Goal: Task Accomplishment & Management: Complete application form

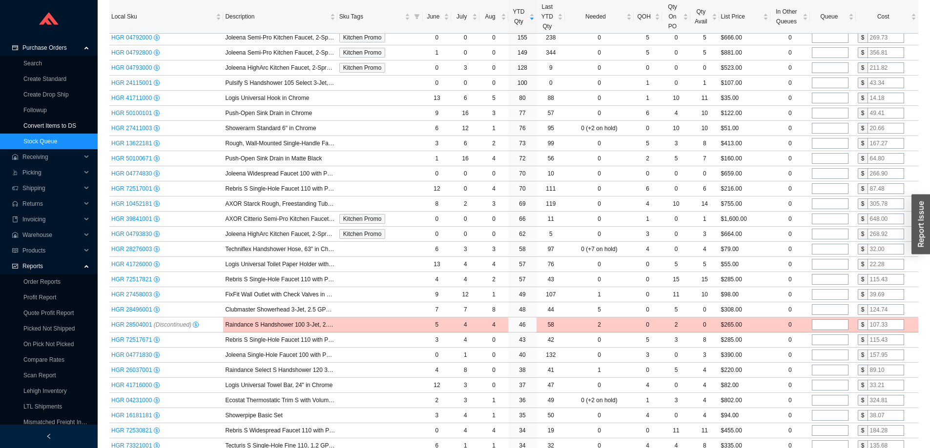
scroll to position [244, 0]
click at [38, 64] on link "Search" at bounding box center [32, 63] width 19 height 7
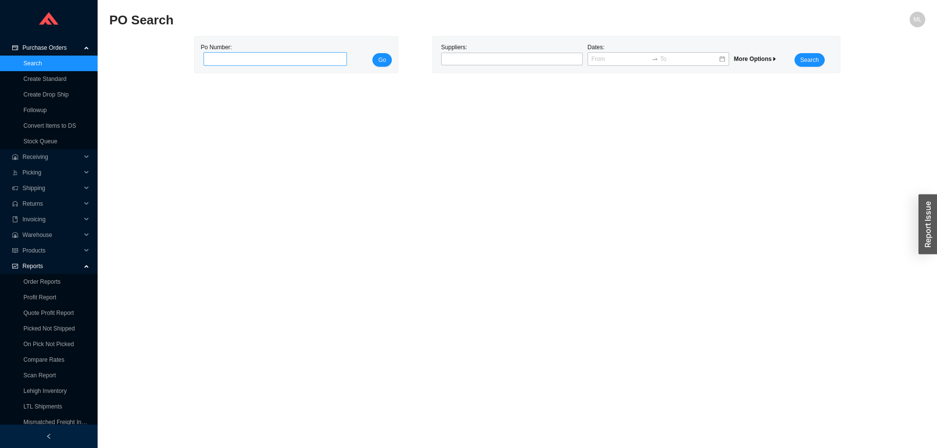
click at [227, 62] on input "tel" at bounding box center [274, 59] width 143 height 14
type input "885212"
click button "Go" at bounding box center [382, 60] width 20 height 14
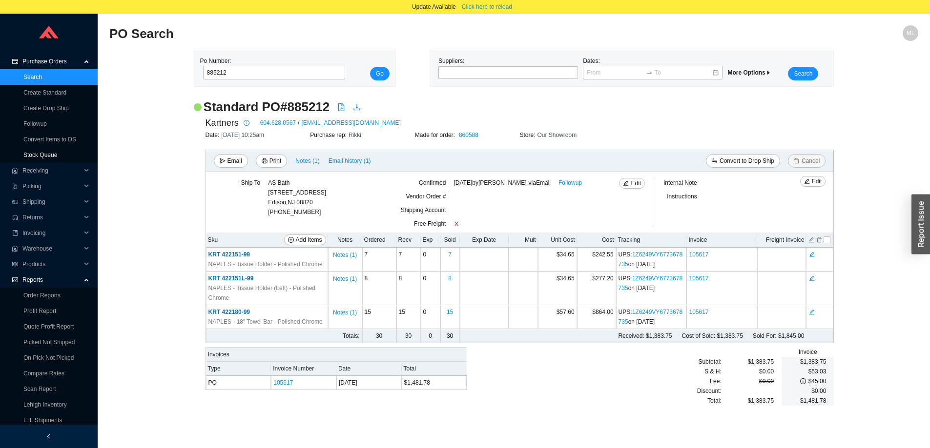
click at [47, 155] on link "Stock Queue" at bounding box center [40, 155] width 34 height 7
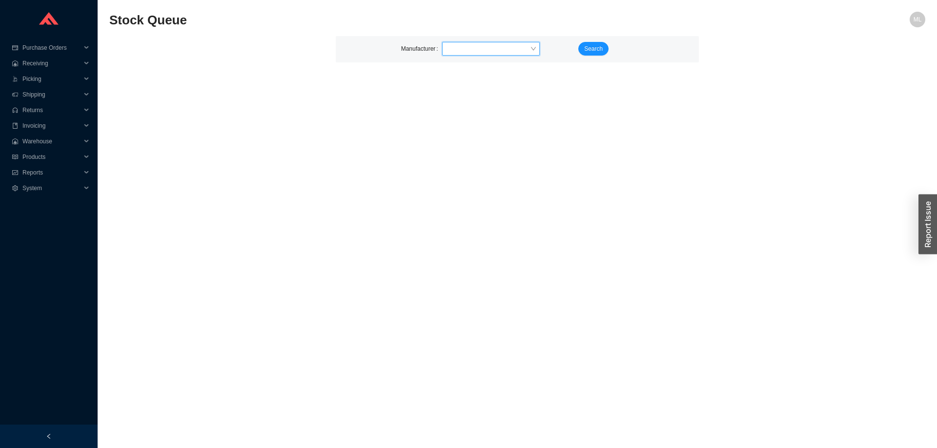
click at [470, 52] on input "search" at bounding box center [488, 48] width 84 height 13
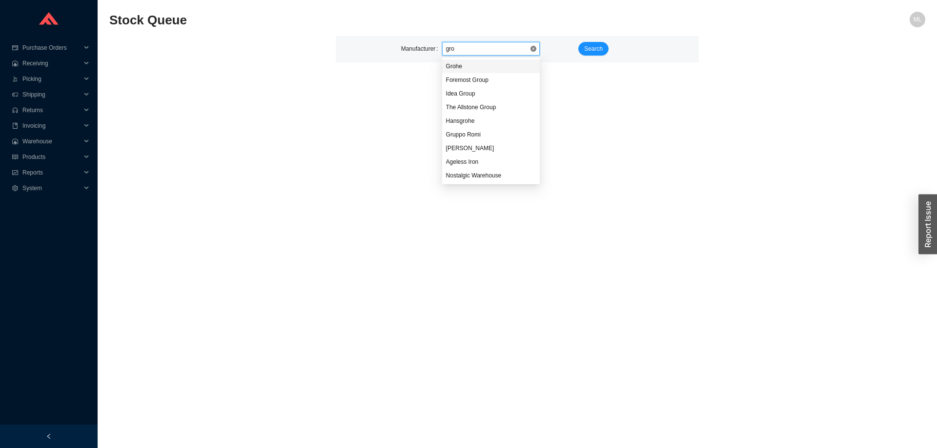
type input "groh"
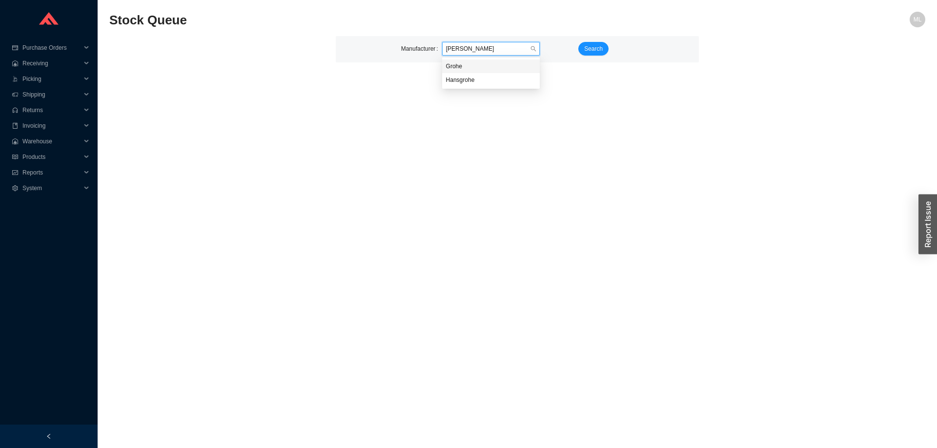
click at [463, 66] on div "Grohe" at bounding box center [491, 66] width 90 height 9
click at [598, 49] on span "Search" at bounding box center [593, 49] width 19 height 10
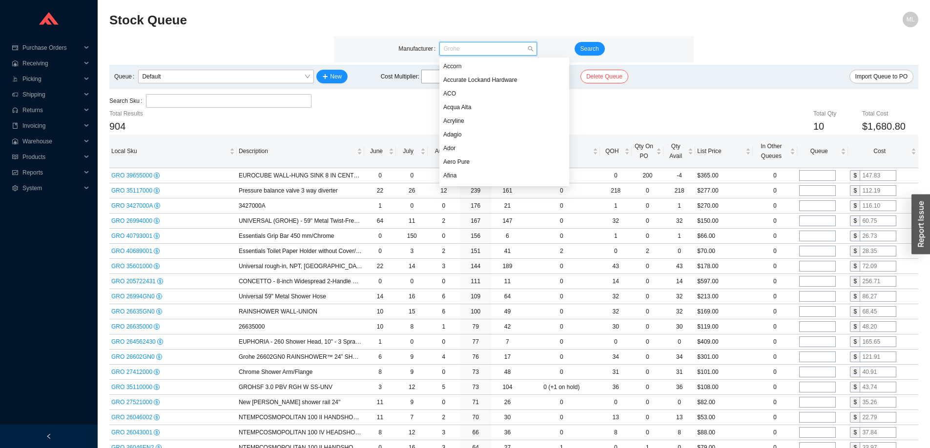
scroll to position [2731, 0]
drag, startPoint x: 467, startPoint y: 50, endPoint x: 415, endPoint y: 56, distance: 52.1
click at [415, 56] on div "Manufacturer Grohe" at bounding box center [484, 49] width 172 height 14
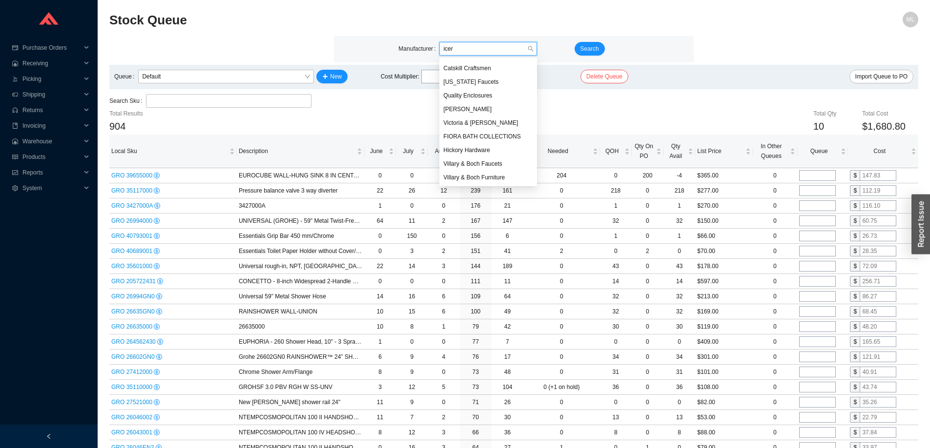
scroll to position [0, 0]
type input "icera"
click at [459, 65] on div "Icera" at bounding box center [488, 66] width 90 height 9
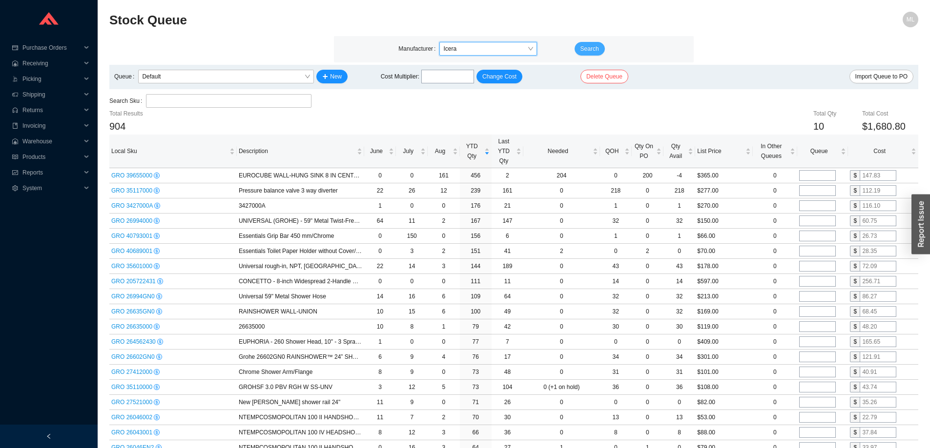
click at [593, 45] on span "Search" at bounding box center [589, 49] width 19 height 10
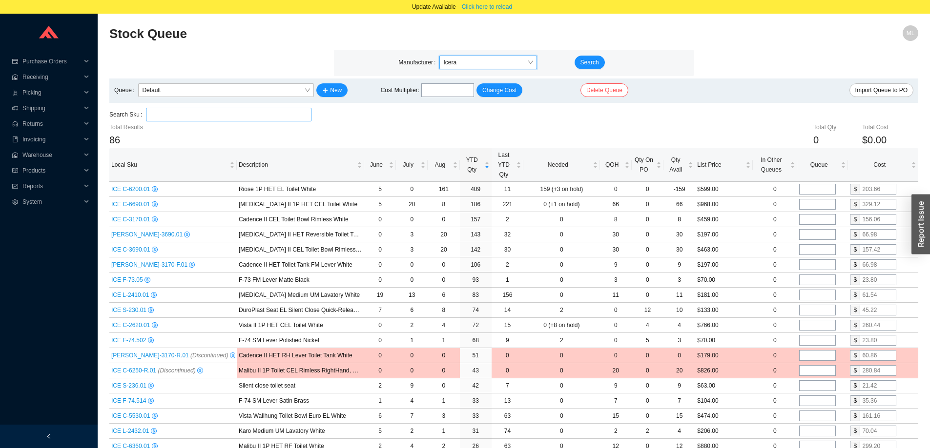
click at [203, 115] on input "search" at bounding box center [229, 114] width 158 height 13
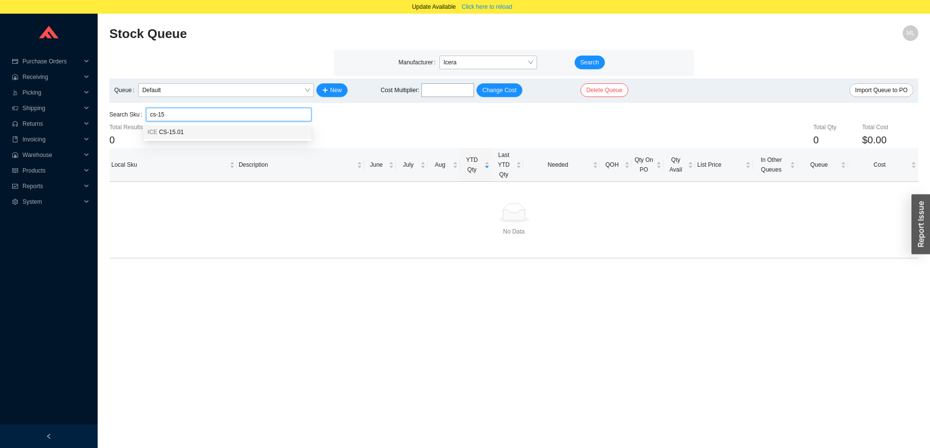
click at [191, 134] on div "ICE CS-15.01" at bounding box center [227, 132] width 160 height 9
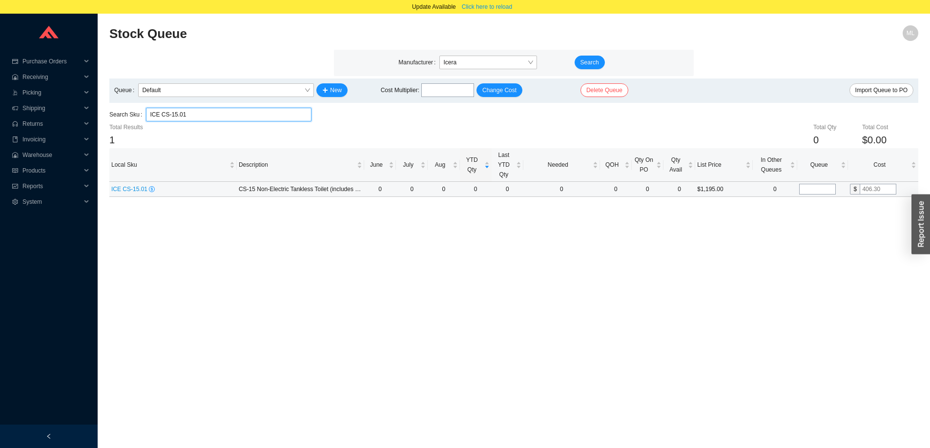
type input "ICE CS-15.01"
click at [811, 189] on input "tel" at bounding box center [817, 189] width 37 height 11
type input "1"
click at [868, 236] on main "Stock Queue ML Manufacturer Icera Search Queue Default New Cost Multiplier : Ch…" at bounding box center [513, 243] width 809 height 437
drag, startPoint x: 891, startPoint y: 190, endPoint x: 841, endPoint y: 197, distance: 49.8
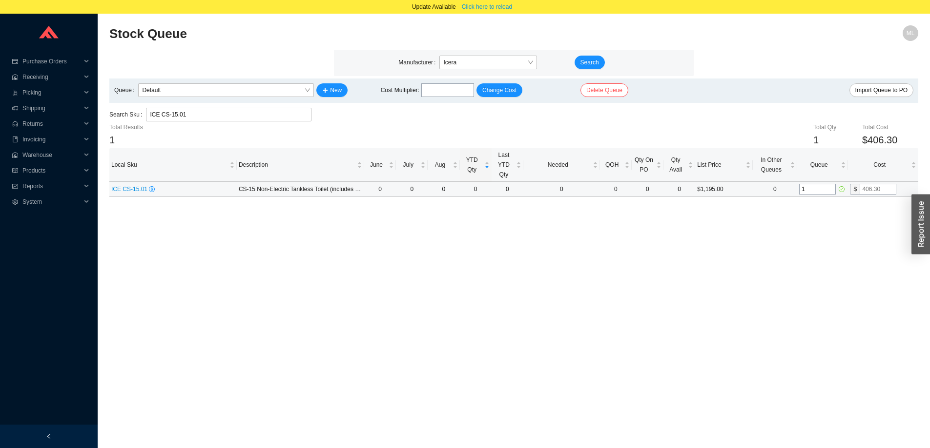
click at [841, 197] on tr "ICE CS-15.01 CS-15 Non-Electric Tankless Toilet (includes seat and bowl) White …" at bounding box center [513, 189] width 809 height 15
type input "0.001"
click at [841, 197] on td "1" at bounding box center [822, 189] width 51 height 15
click at [45, 60] on span "Purchase Orders" at bounding box center [51, 62] width 59 height 16
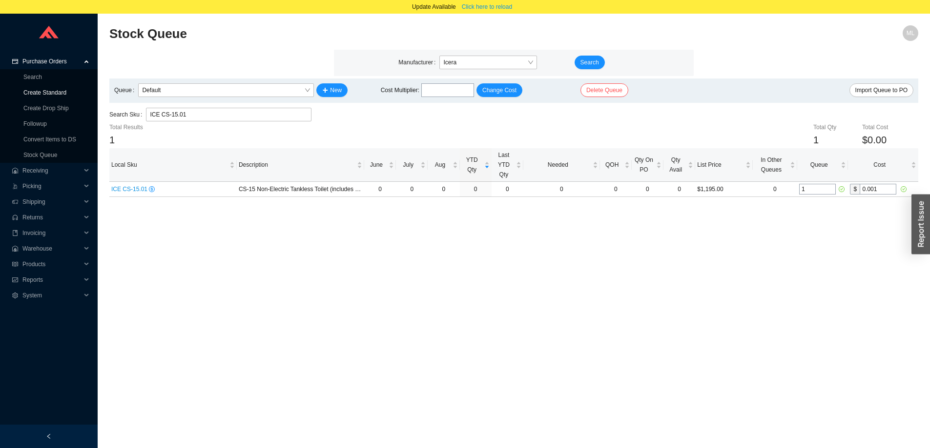
click at [41, 89] on link "Create Standard" at bounding box center [44, 92] width 43 height 7
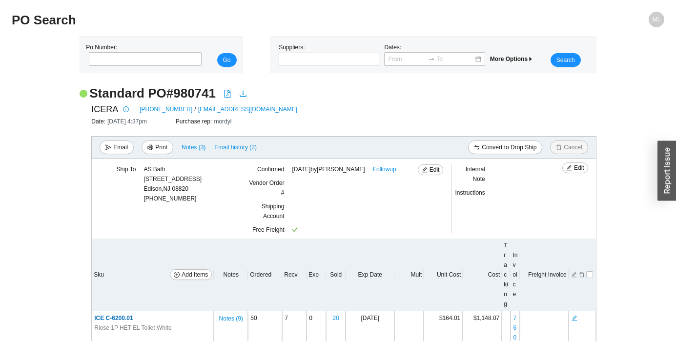
scroll to position [98, 0]
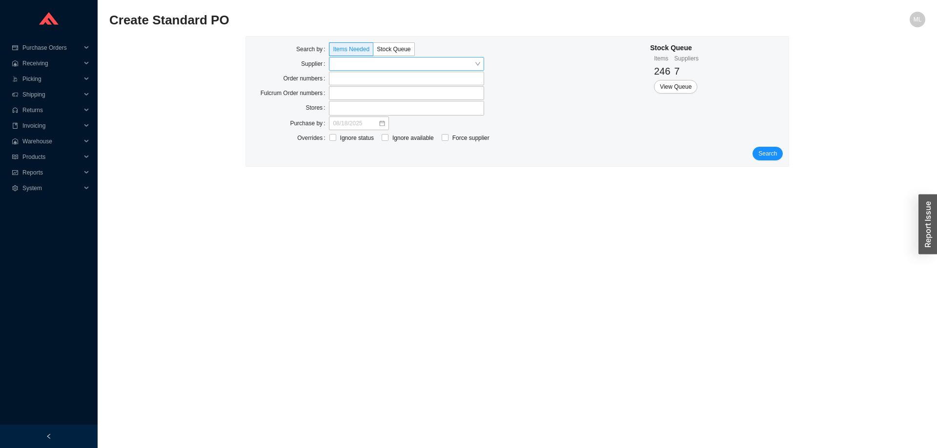
click at [357, 64] on input "search" at bounding box center [404, 64] width 142 height 13
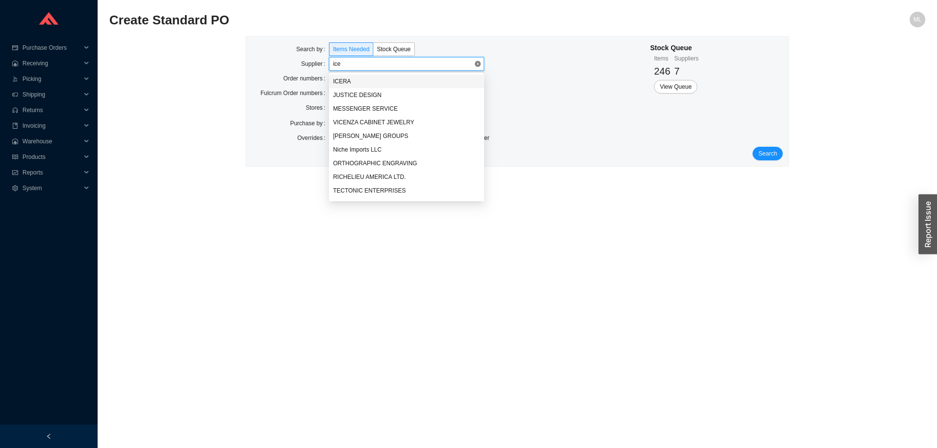
type input "icer"
click at [350, 79] on div "ICERA" at bounding box center [406, 81] width 147 height 9
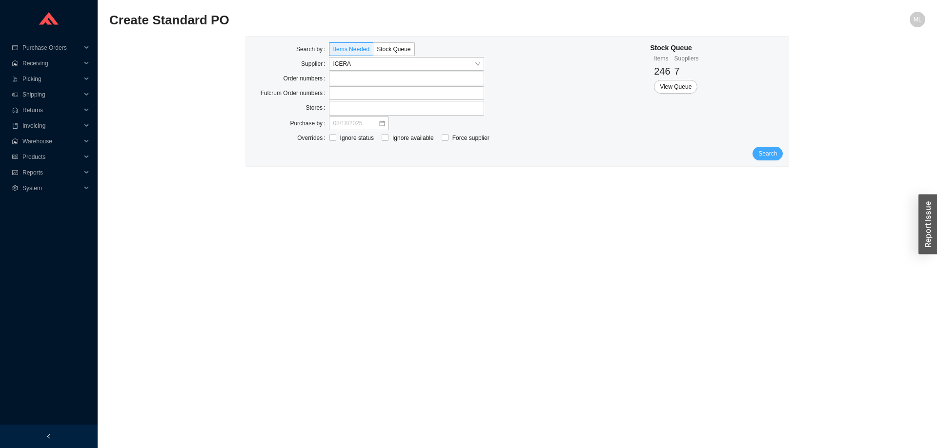
click at [765, 152] on span "Search" at bounding box center [767, 154] width 19 height 10
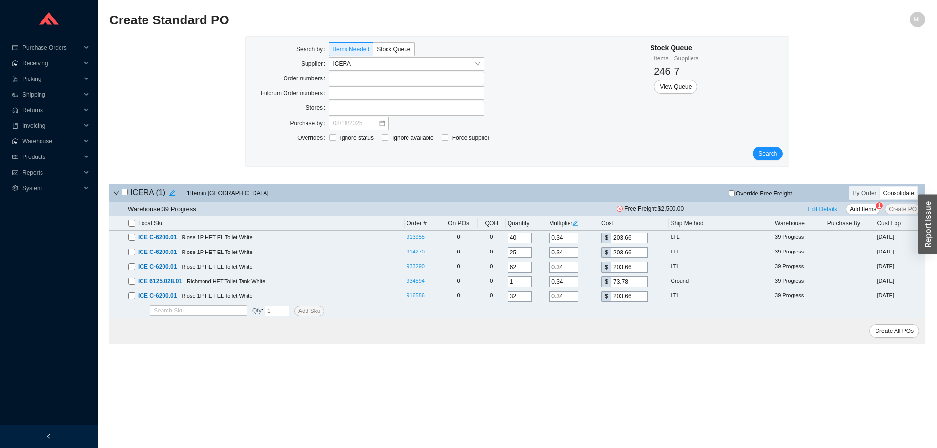
click at [132, 224] on input "checkbox" at bounding box center [131, 223] width 7 height 7
checkbox input "true"
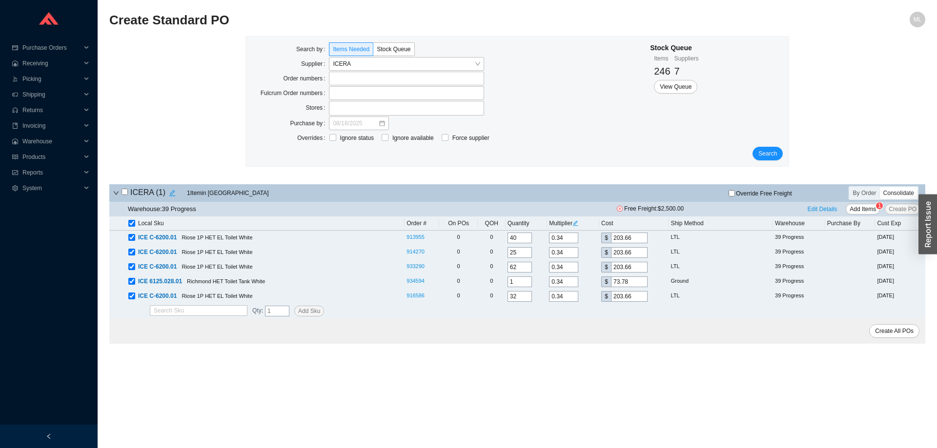
checkbox input "true"
click at [131, 281] on input "checkbox" at bounding box center [131, 281] width 7 height 7
checkbox input "false"
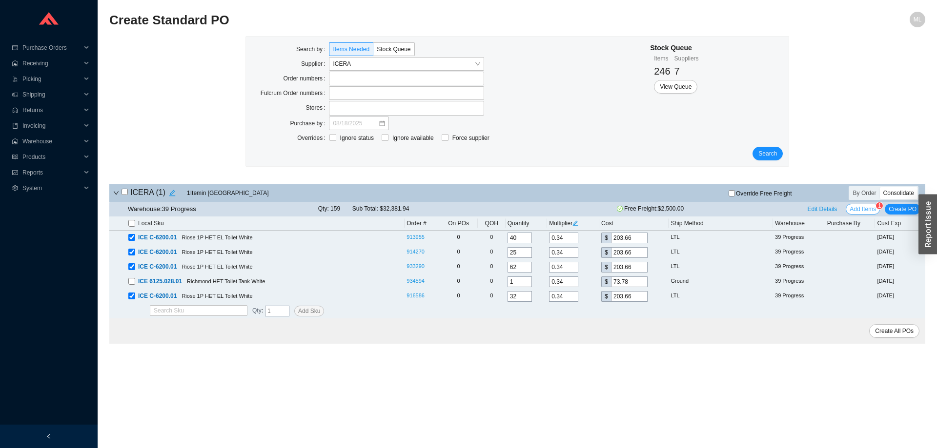
click at [867, 206] on span "Add Items" at bounding box center [863, 209] width 26 height 10
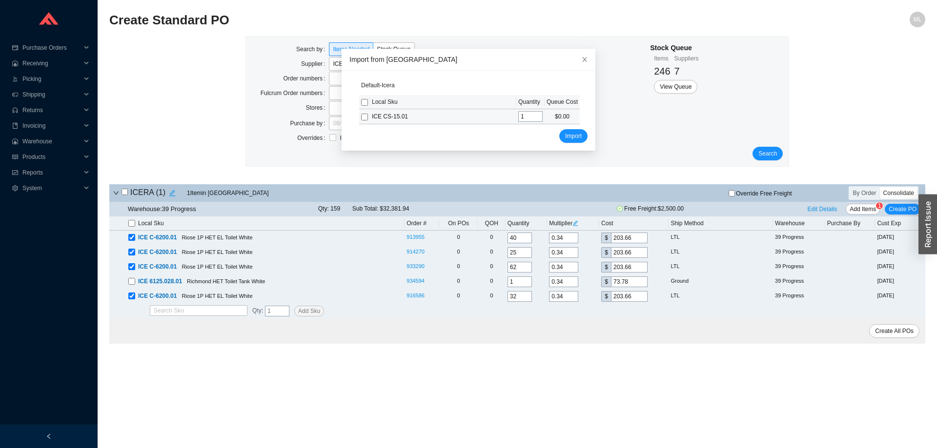
click at [362, 117] on input "checkbox" at bounding box center [364, 117] width 7 height 7
checkbox input "true"
click at [566, 134] on span "Import" at bounding box center [573, 136] width 17 height 10
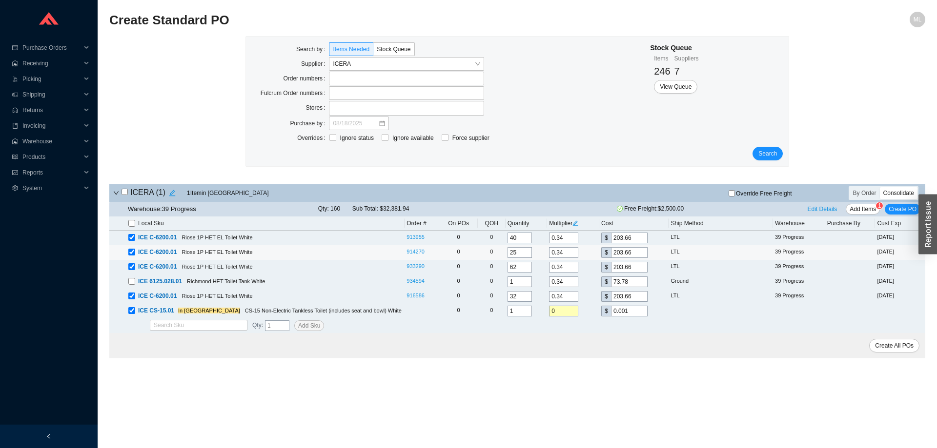
click at [133, 253] on input "checkbox" at bounding box center [131, 252] width 7 height 7
checkbox input "false"
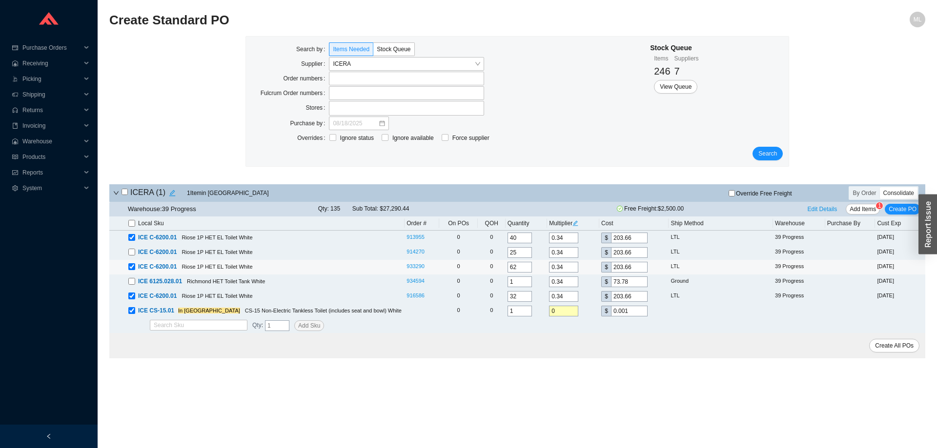
click at [131, 267] on input "checkbox" at bounding box center [131, 267] width 7 height 7
checkbox input "false"
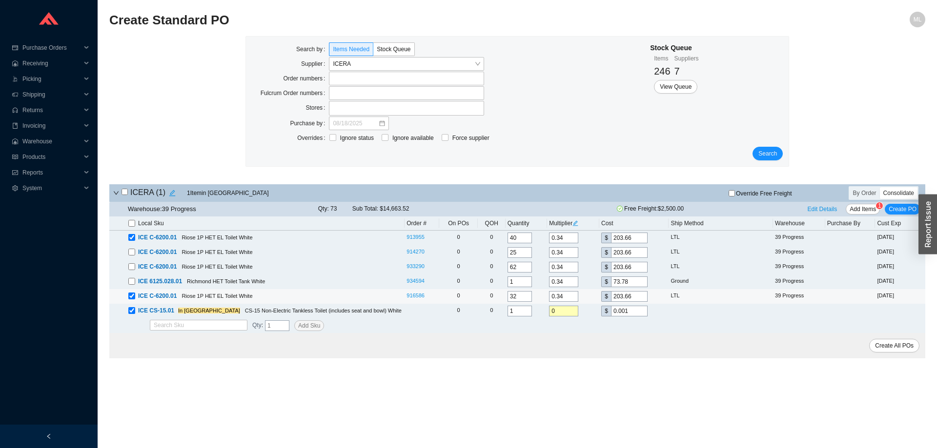
click at [131, 295] on input "checkbox" at bounding box center [131, 296] width 7 height 7
checkbox input "false"
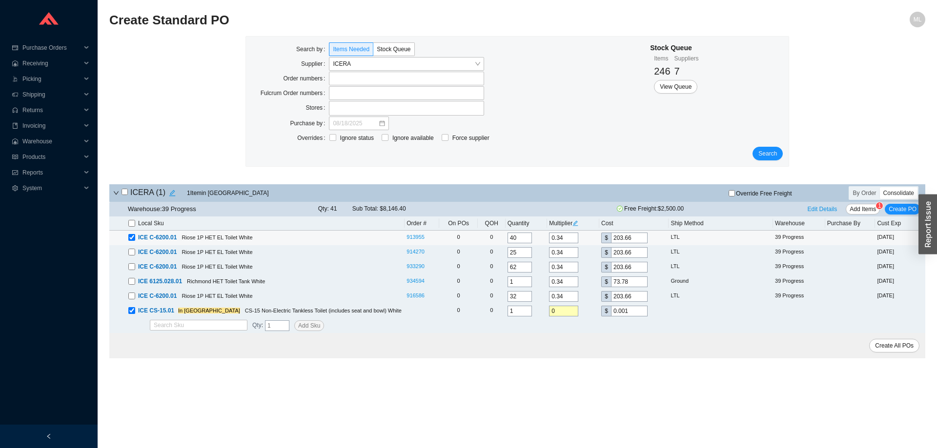
drag, startPoint x: 524, startPoint y: 239, endPoint x: 492, endPoint y: 245, distance: 31.8
click at [492, 245] on tr "ICE C-6200.01 Riose 1P HET EL Toilet White 913955 0 0 40 0.34 $ 203.66 LTL 39 P…" at bounding box center [517, 238] width 816 height 15
type input "160"
drag, startPoint x: 630, startPoint y: 239, endPoint x: 604, endPoint y: 243, distance: 27.1
click at [604, 243] on span "$ 203.66" at bounding box center [624, 238] width 46 height 11
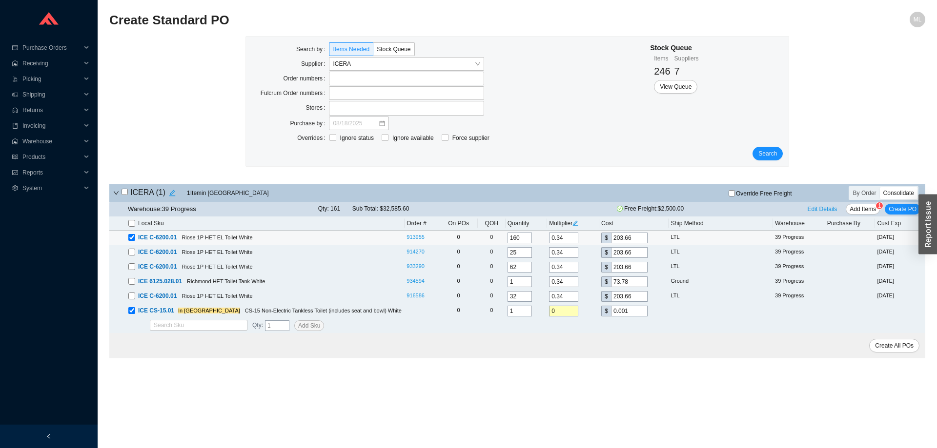
type input "0.0017"
type input "1"
type input "0.0267"
type input "16"
type input "0.2671"
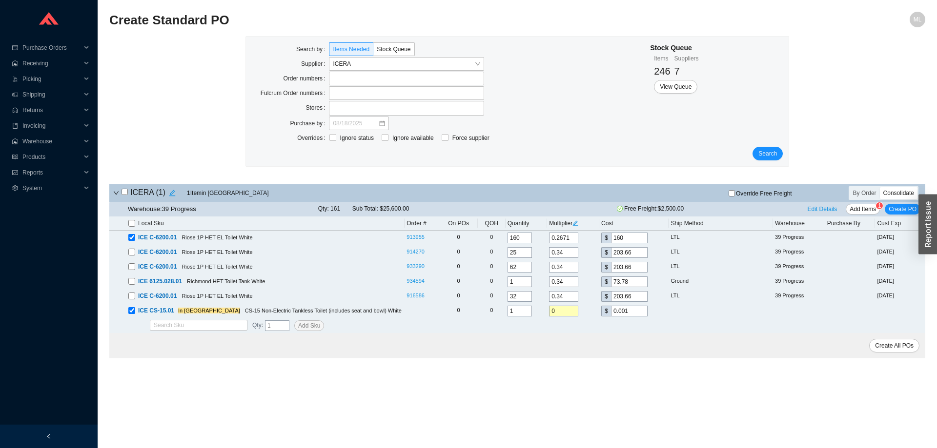
type input "160"
click at [613, 345] on div "Create All POs" at bounding box center [517, 345] width 816 height 25
click at [821, 209] on span "Edit Details" at bounding box center [823, 209] width 30 height 10
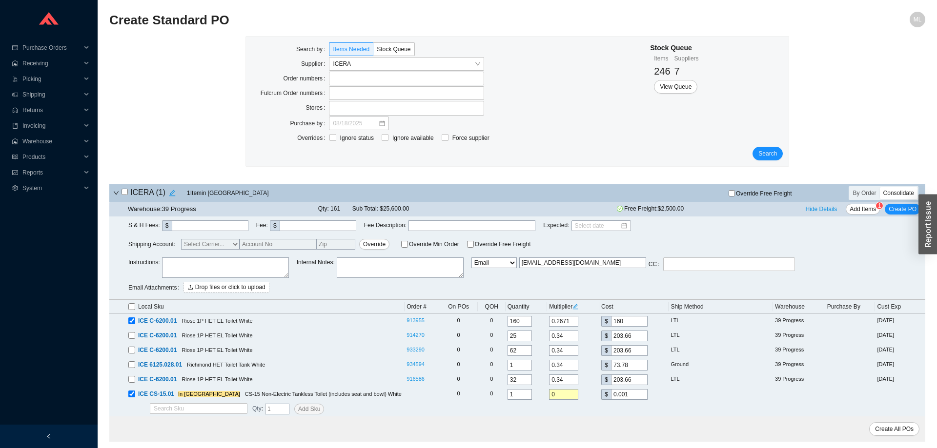
drag, startPoint x: 603, startPoint y: 264, endPoint x: 477, endPoint y: 266, distance: 125.9
click at [477, 266] on div "Instructions : Internal Notes : Email Email Buyer EDI Do Not Send sales@iceraus…" at bounding box center [526, 277] width 797 height 38
click at [901, 208] on span "Create PO" at bounding box center [903, 209] width 28 height 10
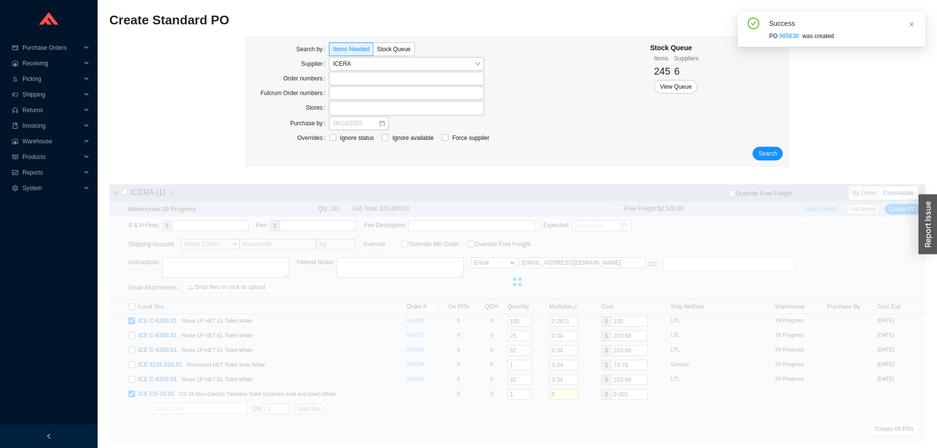
type input "sales@icerausa.com"
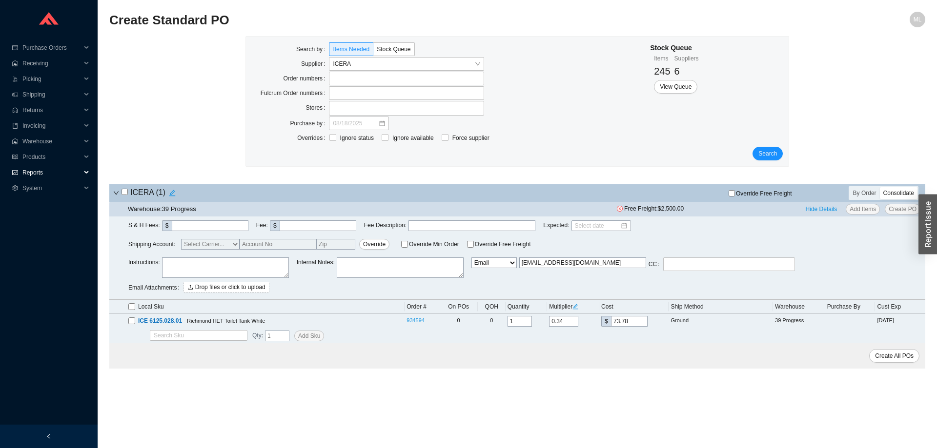
click at [35, 170] on span "Reports" at bounding box center [51, 173] width 59 height 16
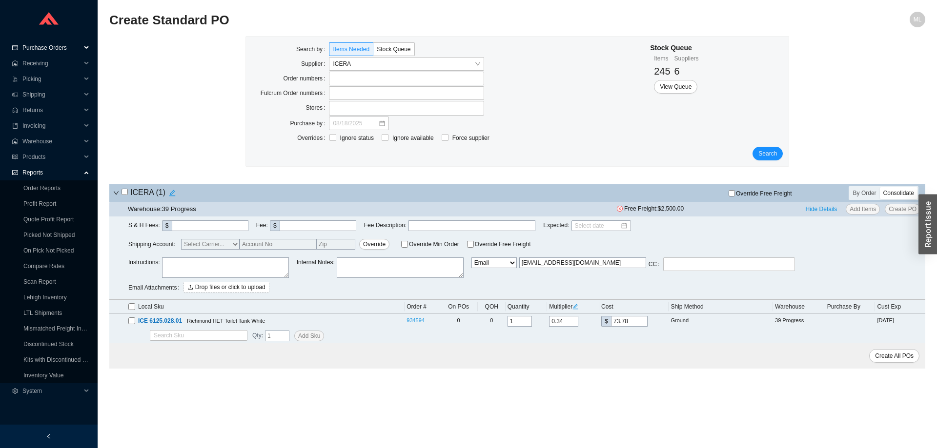
click at [44, 44] on span "Purchase Orders" at bounding box center [51, 48] width 59 height 16
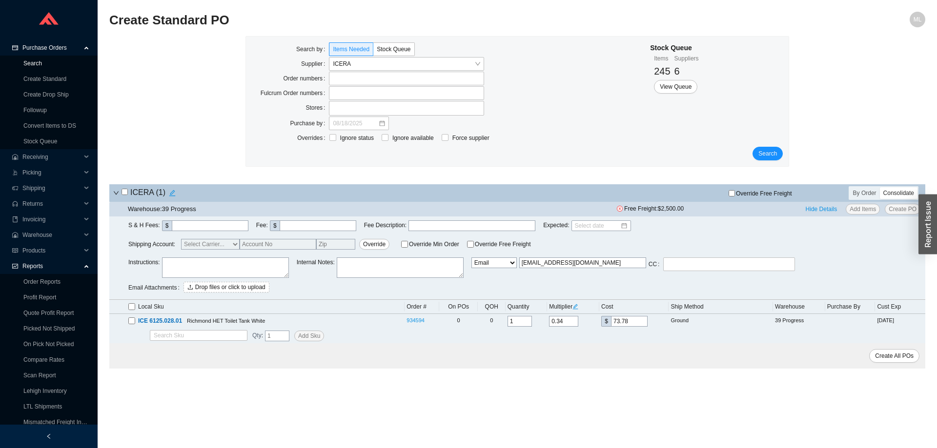
click at [34, 64] on link "Search" at bounding box center [32, 63] width 19 height 7
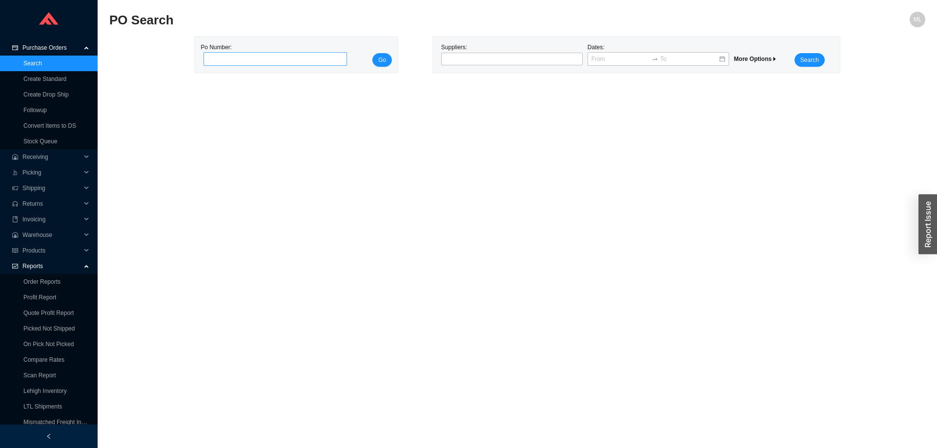
click at [284, 58] on input "tel" at bounding box center [274, 59] width 143 height 14
type input "985420"
click at [385, 59] on span "Go" at bounding box center [382, 60] width 8 height 10
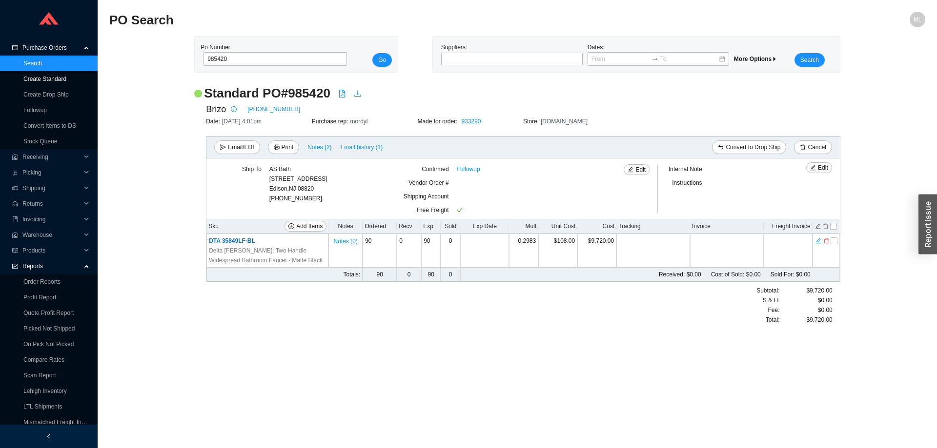
click at [44, 77] on link "Create Standard" at bounding box center [44, 79] width 43 height 7
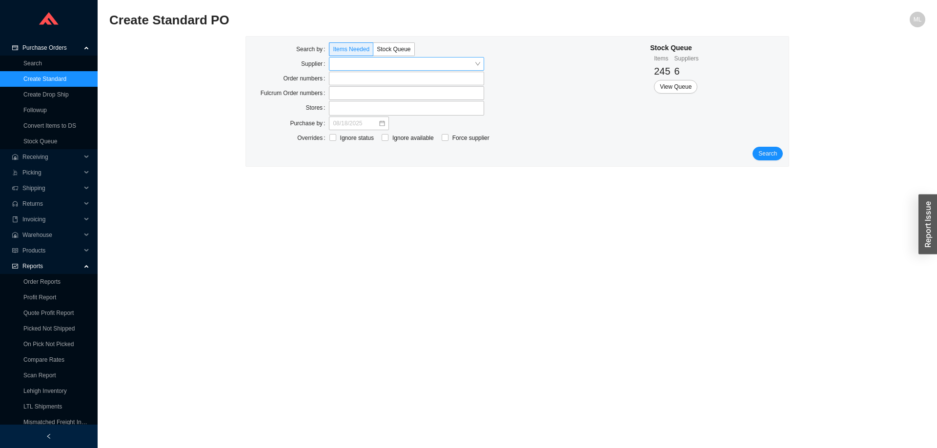
click at [354, 65] on input "search" at bounding box center [404, 64] width 142 height 13
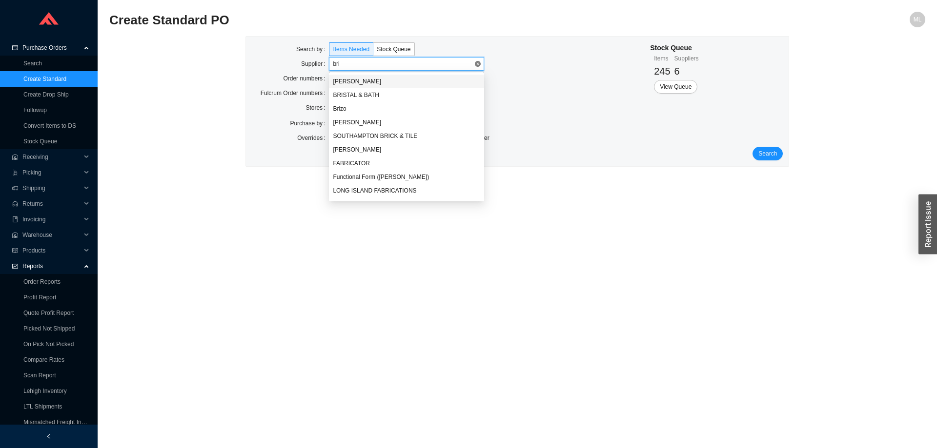
type input "briz"
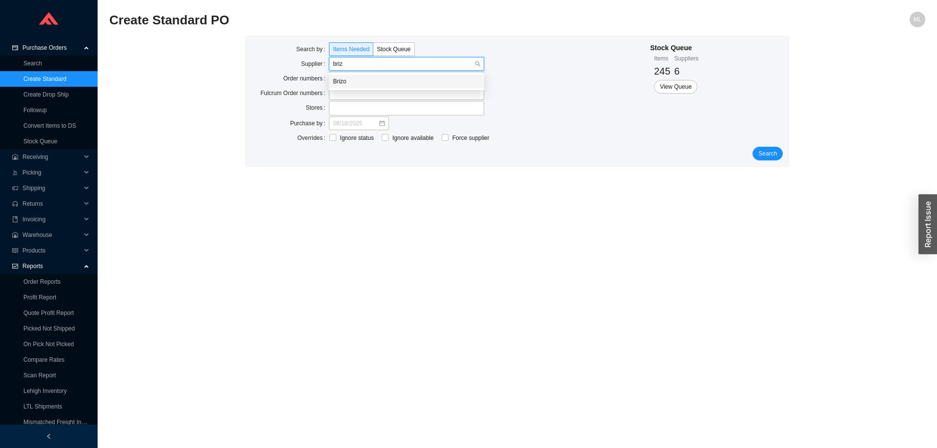
click at [350, 77] on div "Brizo" at bounding box center [406, 81] width 147 height 9
click at [769, 150] on span "Search" at bounding box center [767, 154] width 19 height 10
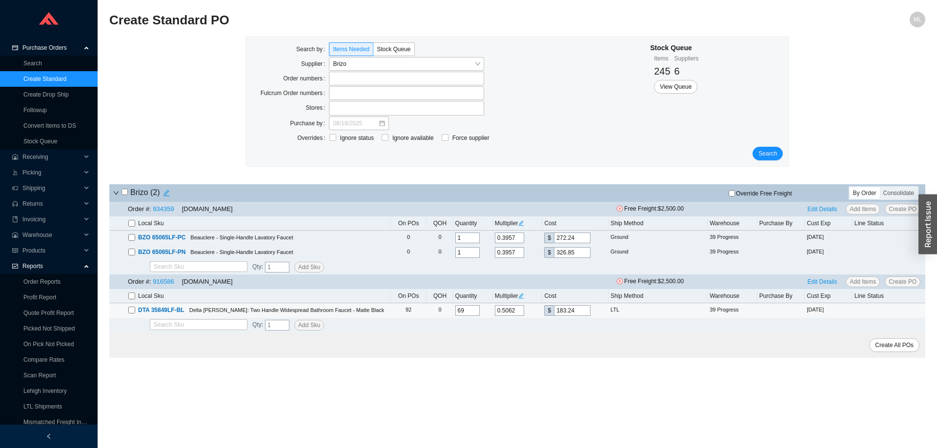
click at [130, 311] on input "checkbox" at bounding box center [131, 310] width 7 height 7
checkbox input "true"
drag, startPoint x: 471, startPoint y: 312, endPoint x: 453, endPoint y: 313, distance: 18.1
click at [453, 313] on td "69" at bounding box center [473, 311] width 40 height 15
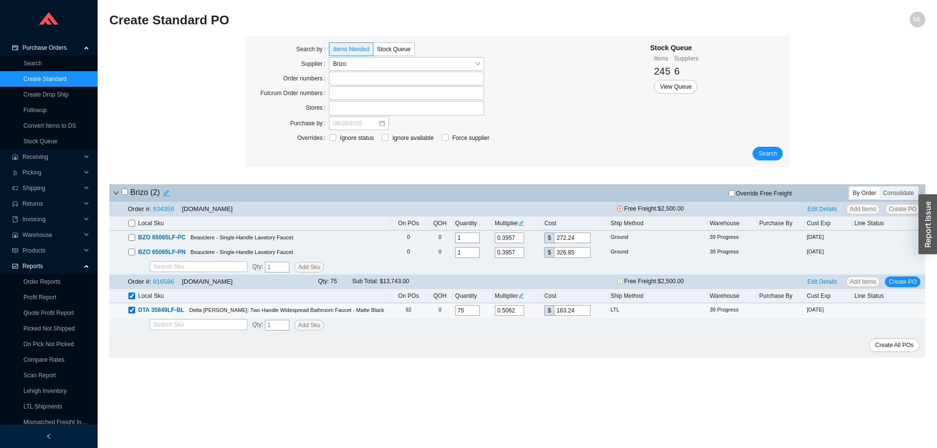
type input "75"
drag, startPoint x: 577, startPoint y: 312, endPoint x: 543, endPoint y: 314, distance: 34.2
click at [543, 314] on td "$ 183.24" at bounding box center [575, 311] width 66 height 15
type input "0.0028"
type input "1"
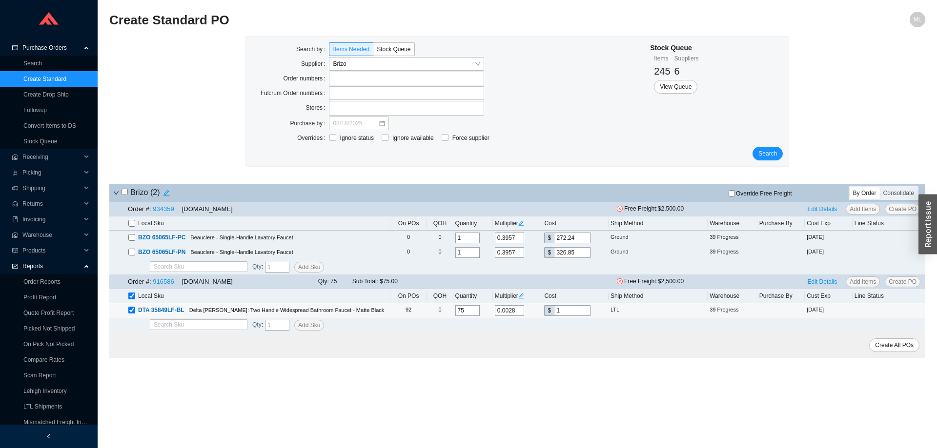
type input "0.0276"
type input "10"
type input "0.2983"
type input "108"
click at [541, 324] on div "Search Sku Qty : Add Sku" at bounding box center [517, 325] width 816 height 15
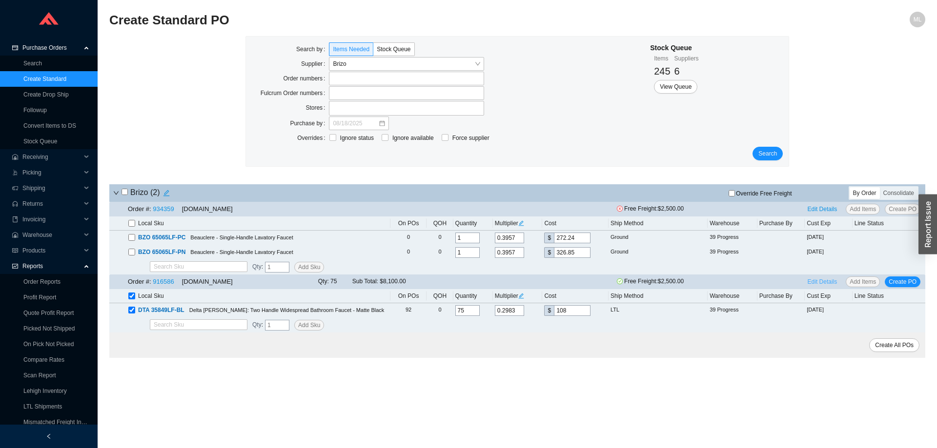
click at [821, 279] on span "Edit Details" at bounding box center [823, 282] width 30 height 10
select select "6"
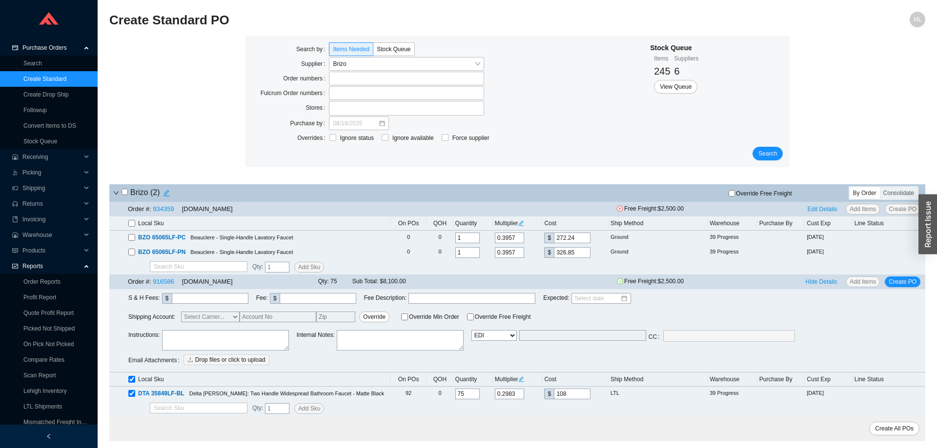
click at [196, 338] on textarea at bounding box center [225, 340] width 127 height 20
type textarea "Quote No: Q-49351"
click at [602, 157] on div "Search" at bounding box center [517, 154] width 531 height 14
click at [497, 337] on select "Email Email Buyer EDI Do Not Send" at bounding box center [493, 335] width 45 height 11
select select "4"
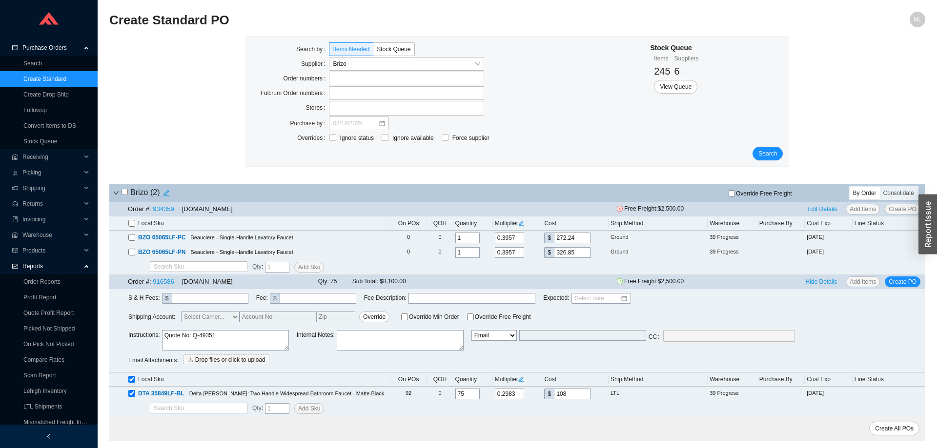
click at [471, 331] on select "Email Email Buyer EDI Do Not Send" at bounding box center [493, 335] width 45 height 11
click at [549, 341] on input "text" at bounding box center [582, 335] width 127 height 11
type input "mordy@qualitybath.com"
click at [904, 279] on span "Create PO" at bounding box center [903, 282] width 28 height 10
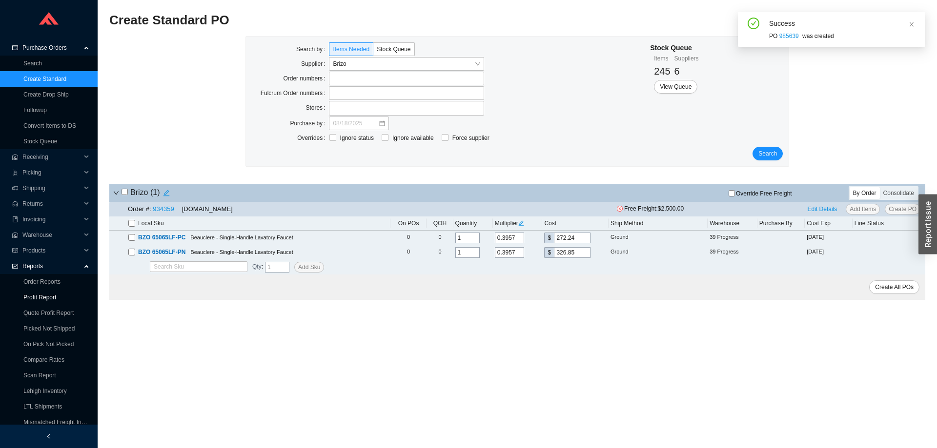
click at [32, 296] on link "Profit Report" at bounding box center [39, 297] width 33 height 7
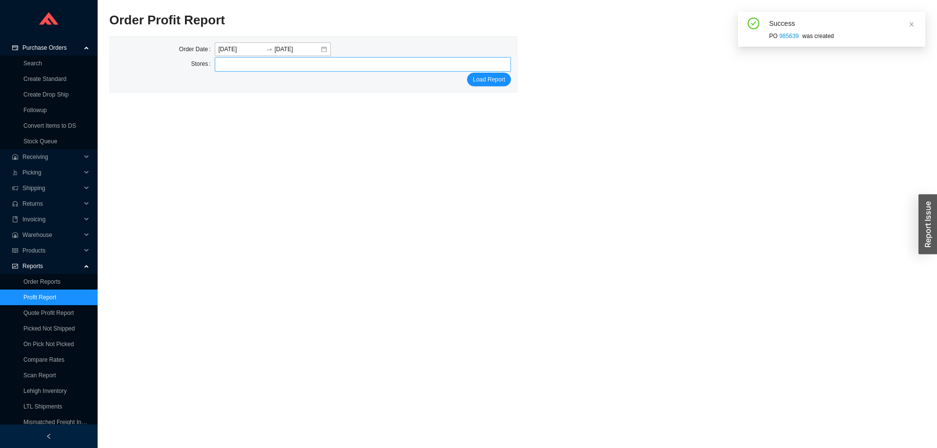
click at [298, 62] on div at bounding box center [359, 65] width 284 height 14
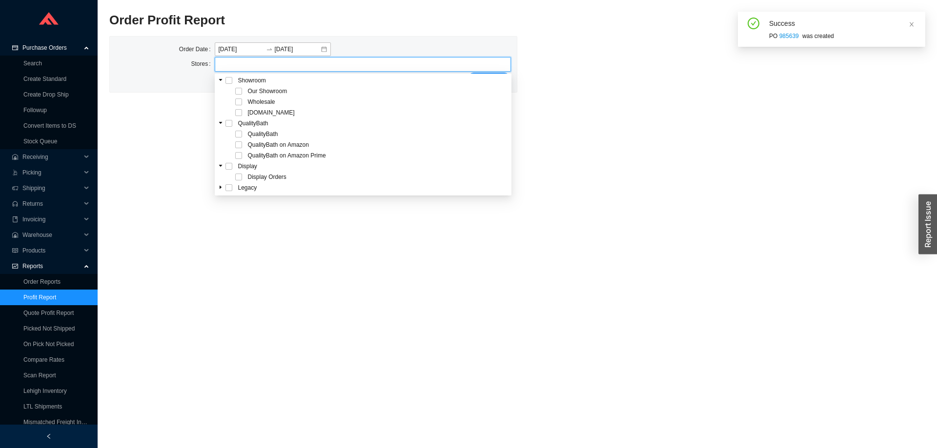
click at [223, 80] on span at bounding box center [221, 81] width 10 height 10
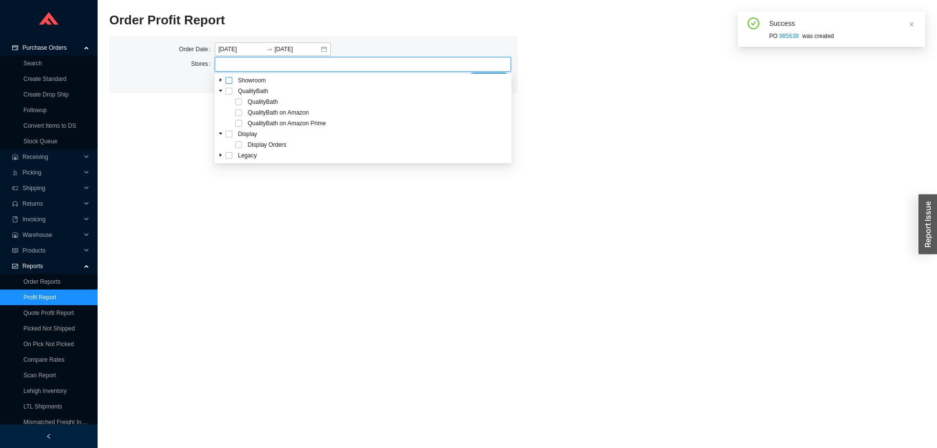
click at [227, 79] on span at bounding box center [228, 80] width 7 height 7
click at [606, 106] on main "Order Profit Report ML Order Date 2025-08-18 2025-08-18 Stores Our Showroom Who…" at bounding box center [517, 230] width 816 height 437
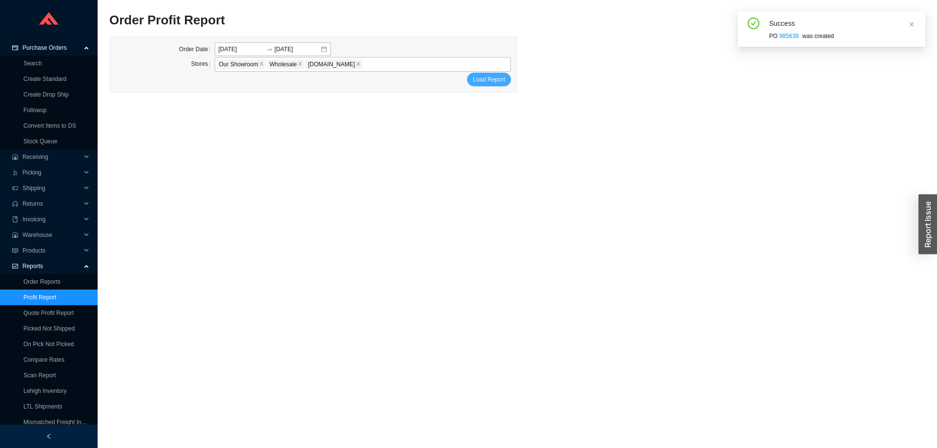
click at [497, 79] on span "Load Report" at bounding box center [489, 80] width 32 height 10
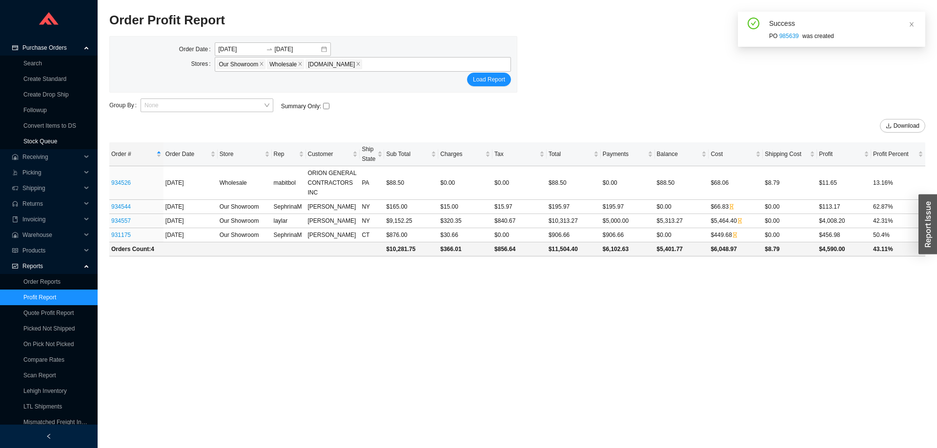
click at [45, 139] on link "Stock Queue" at bounding box center [40, 141] width 34 height 7
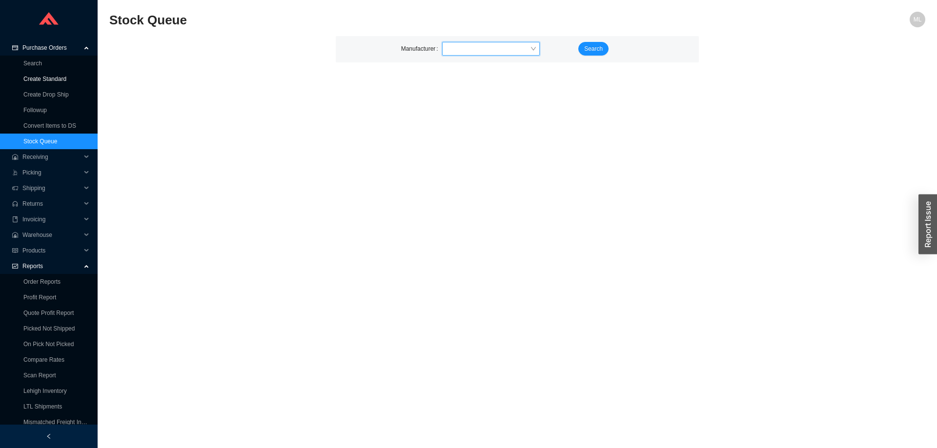
click at [46, 78] on link "Create Standard" at bounding box center [44, 79] width 43 height 7
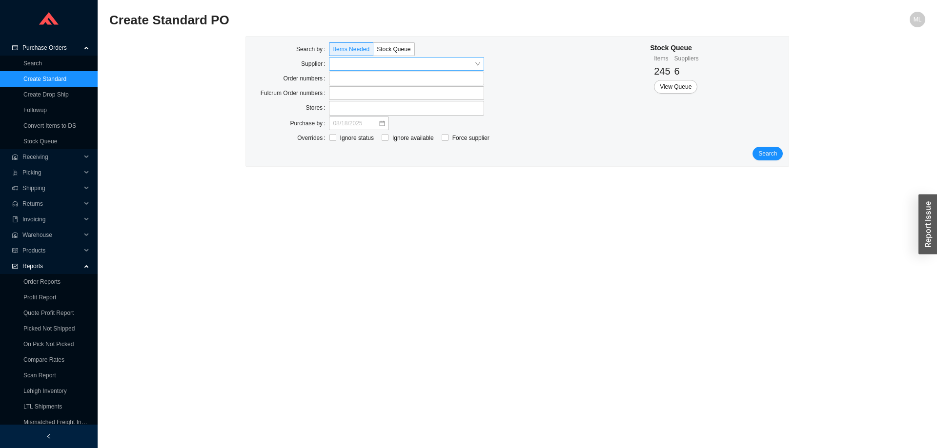
click at [345, 63] on input "search" at bounding box center [404, 64] width 142 height 13
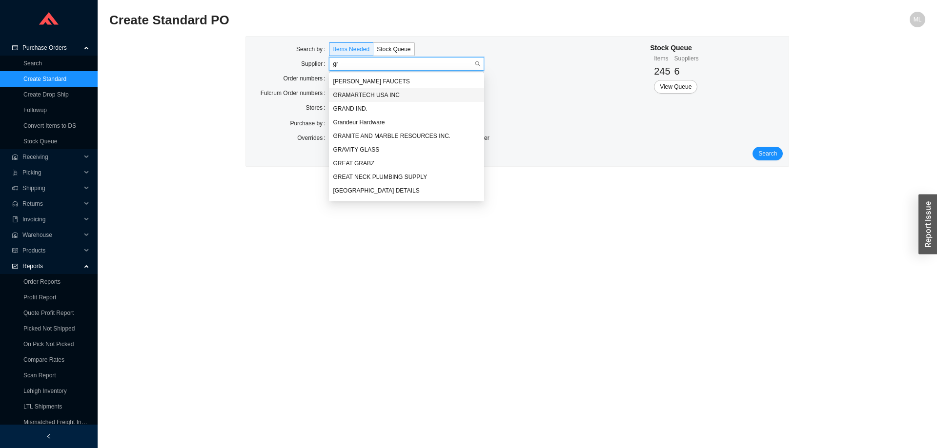
type input "gro"
click at [348, 94] on div "Grohe Parts" at bounding box center [406, 95] width 147 height 9
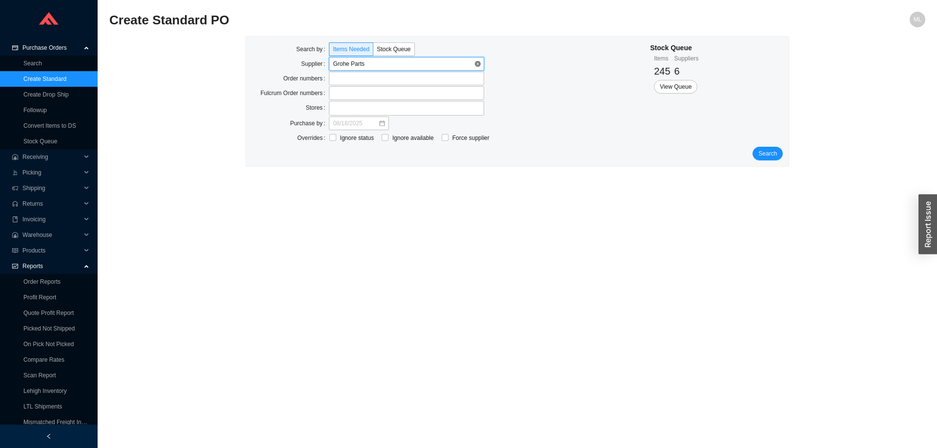
click at [363, 63] on span "Grohe Parts" at bounding box center [406, 64] width 147 height 13
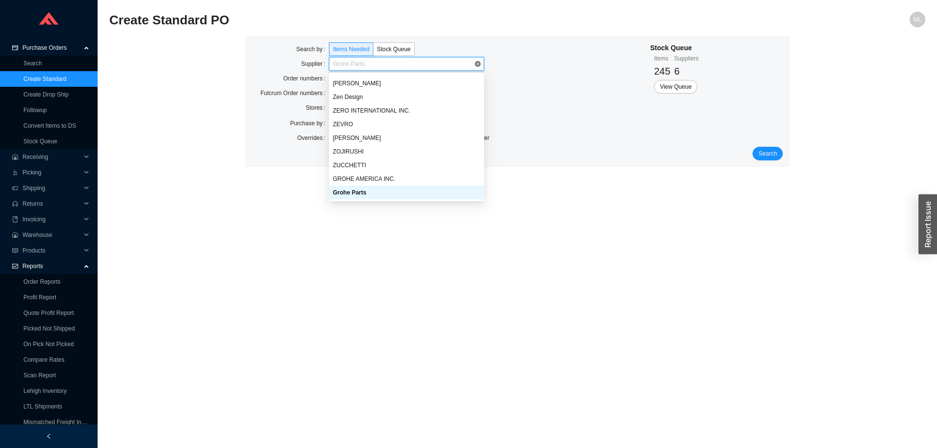
click at [367, 62] on span "Grohe Parts" at bounding box center [406, 64] width 147 height 13
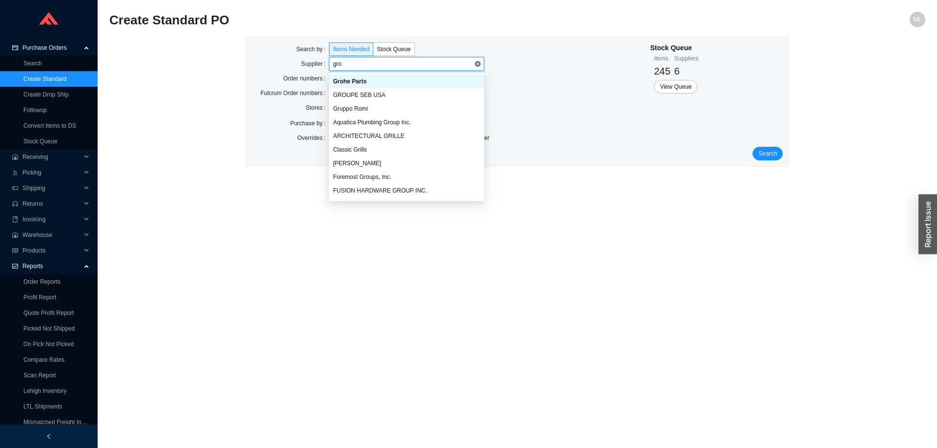
scroll to position [14, 0]
type input "groh"
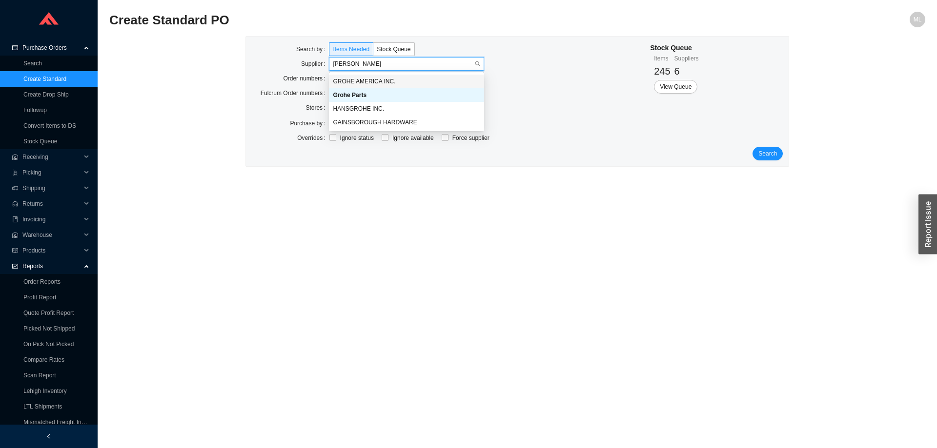
click at [361, 80] on div "GROHE AMERICA INC." at bounding box center [406, 81] width 147 height 9
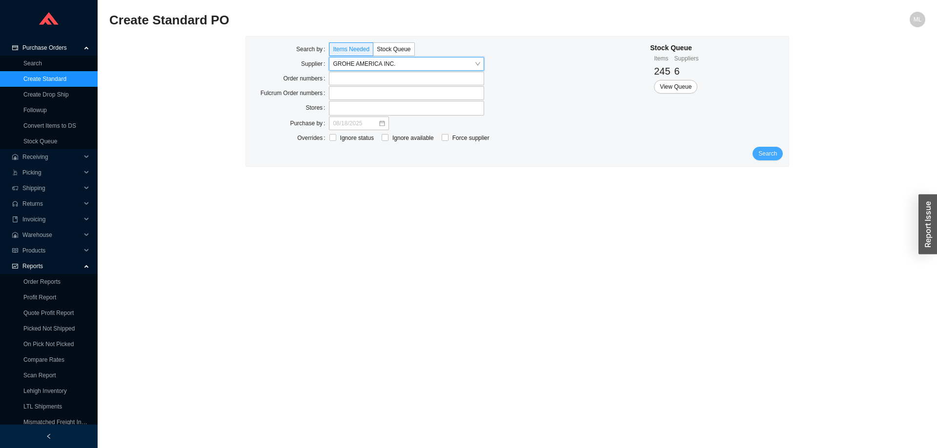
click at [770, 156] on span "Search" at bounding box center [767, 154] width 19 height 10
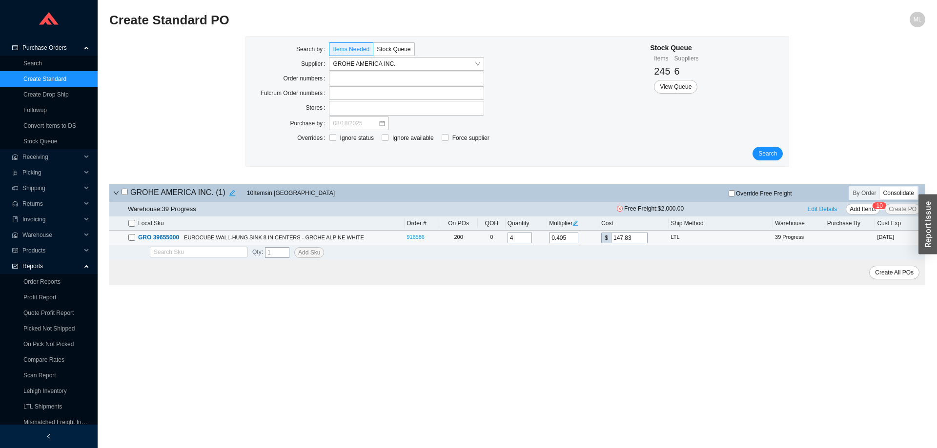
drag, startPoint x: 527, startPoint y: 239, endPoint x: 507, endPoint y: 243, distance: 20.4
click at [507, 243] on input "4" at bounding box center [519, 238] width 24 height 11
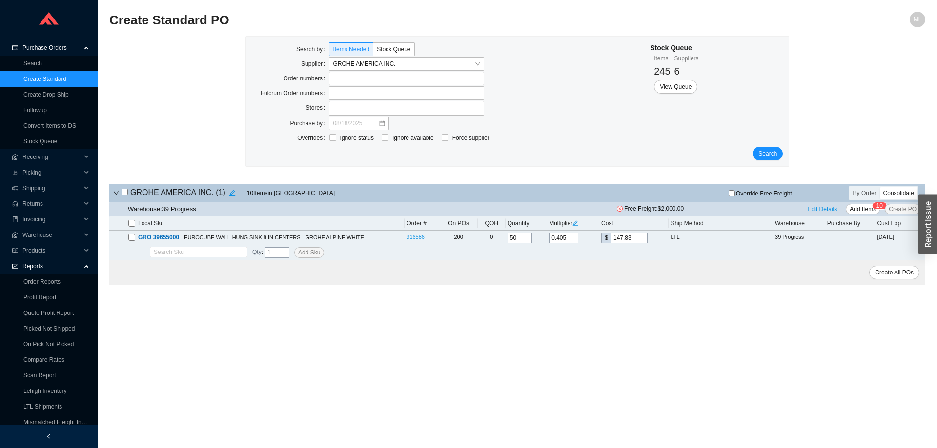
type input "50"
click at [509, 265] on div "Create All POs" at bounding box center [517, 272] width 816 height 25
drag, startPoint x: 632, startPoint y: 237, endPoint x: 600, endPoint y: 239, distance: 32.3
click at [600, 239] on td "$ 147.83" at bounding box center [633, 238] width 69 height 15
type input "0.0027"
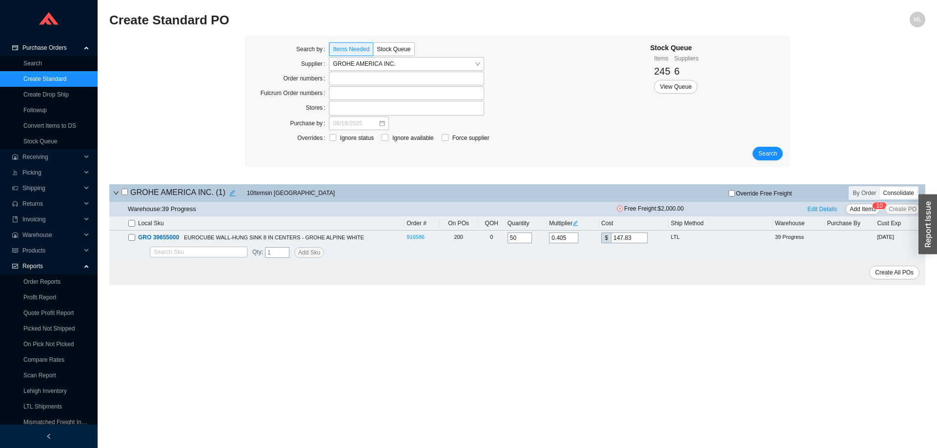
type input "1"
type input "0.0301"
type input "11"
type input "0.3014"
type input "110"
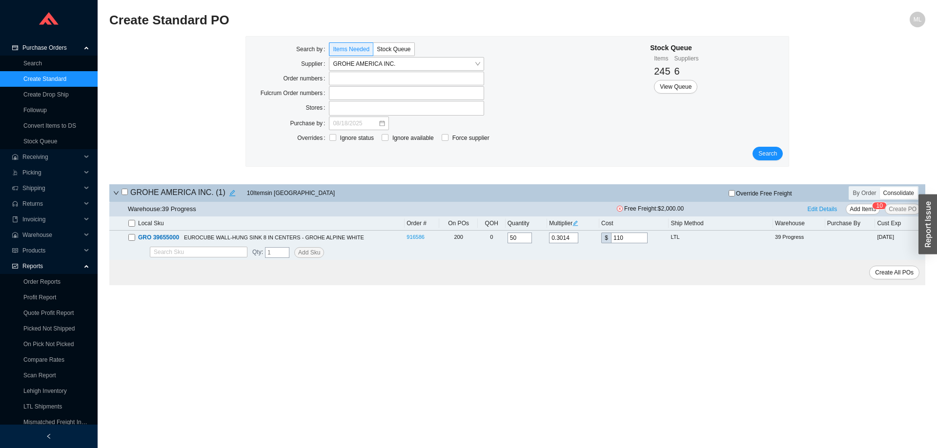
click at [555, 273] on div "Create All POs" at bounding box center [517, 272] width 816 height 25
click at [824, 208] on span "Edit Details" at bounding box center [823, 209] width 30 height 10
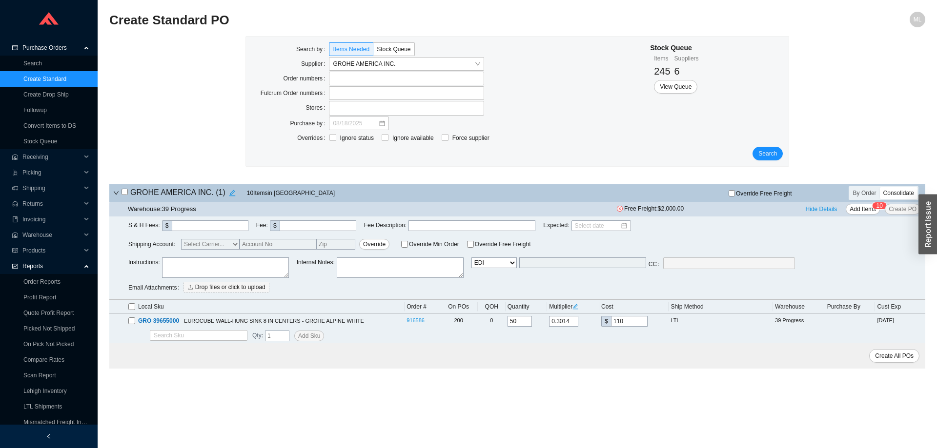
click at [513, 263] on select "Email Email Buyer EDI Do Not Send" at bounding box center [493, 263] width 45 height 11
select select "4"
click at [471, 258] on select "Email Email Buyer EDI Do Not Send" at bounding box center [493, 263] width 45 height 11
click at [554, 266] on input "text" at bounding box center [582, 263] width 127 height 11
type input "sammyw@homeandstone.com"
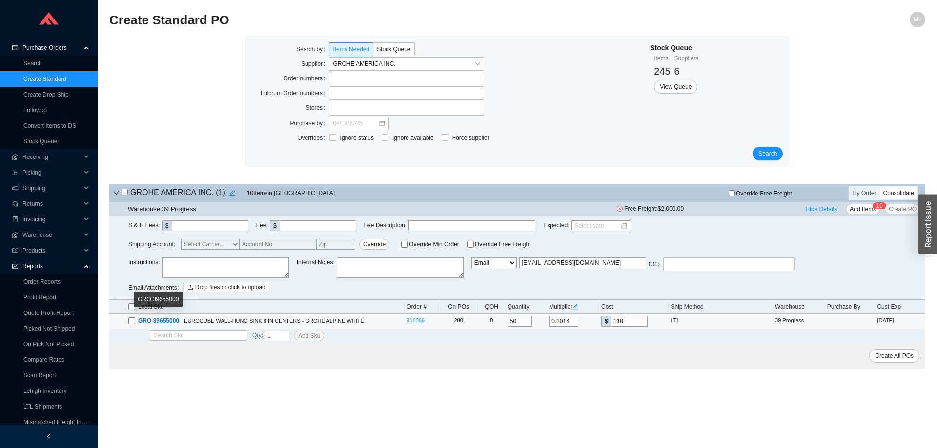
click at [134, 320] on input "checkbox" at bounding box center [131, 321] width 7 height 7
checkbox input "true"
click at [903, 210] on span "Create PO" at bounding box center [903, 209] width 28 height 10
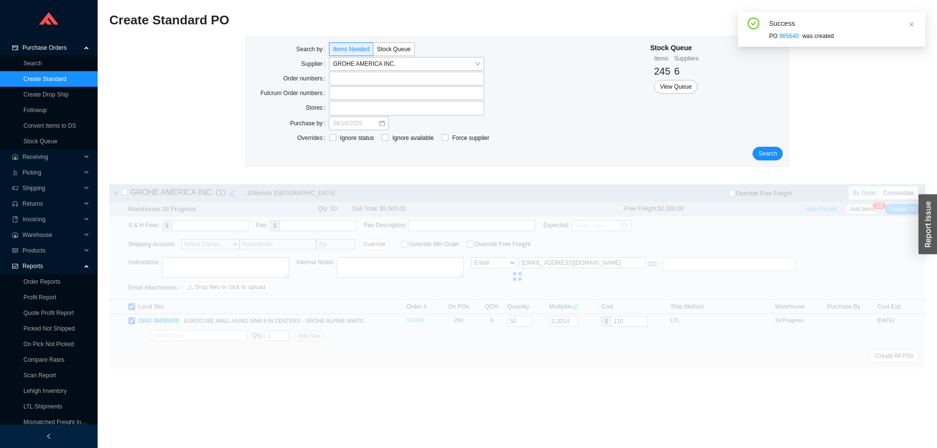
select select "6"
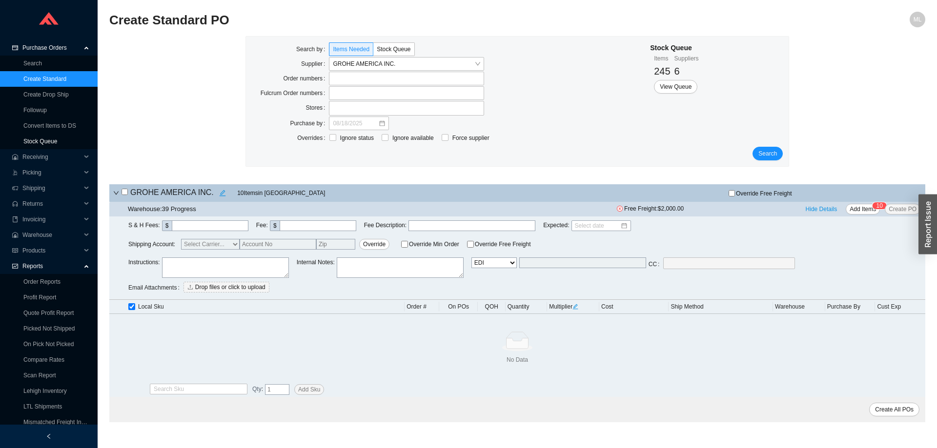
click at [42, 141] on link "Stock Queue" at bounding box center [40, 141] width 34 height 7
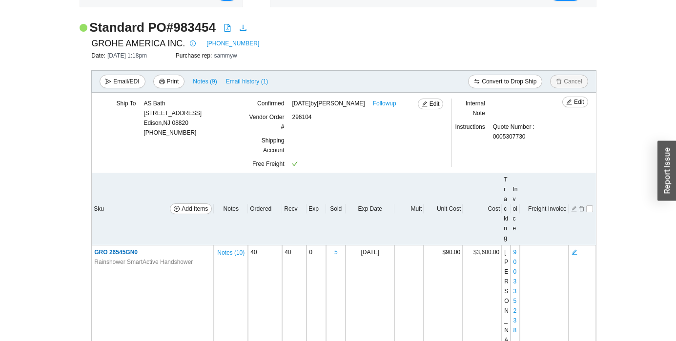
scroll to position [49, 0]
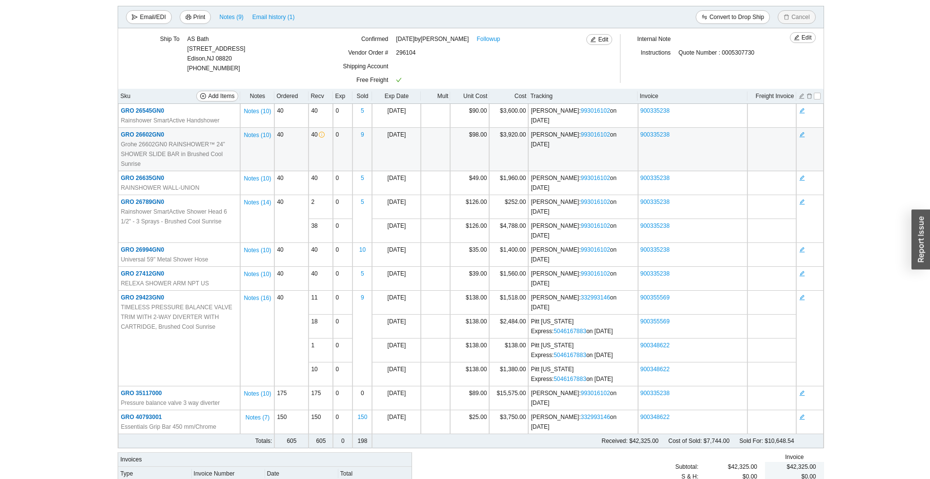
scroll to position [151, 0]
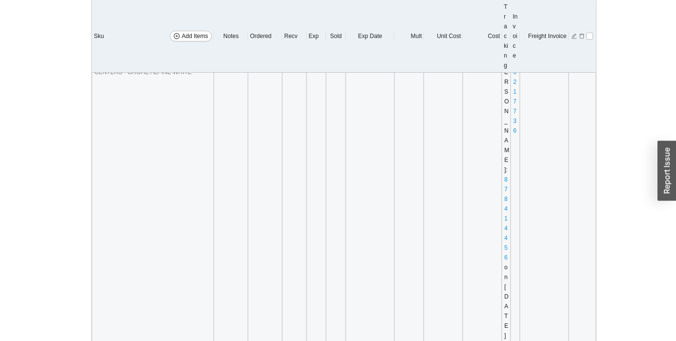
scroll to position [244, 0]
